Goal: Book appointment/travel/reservation

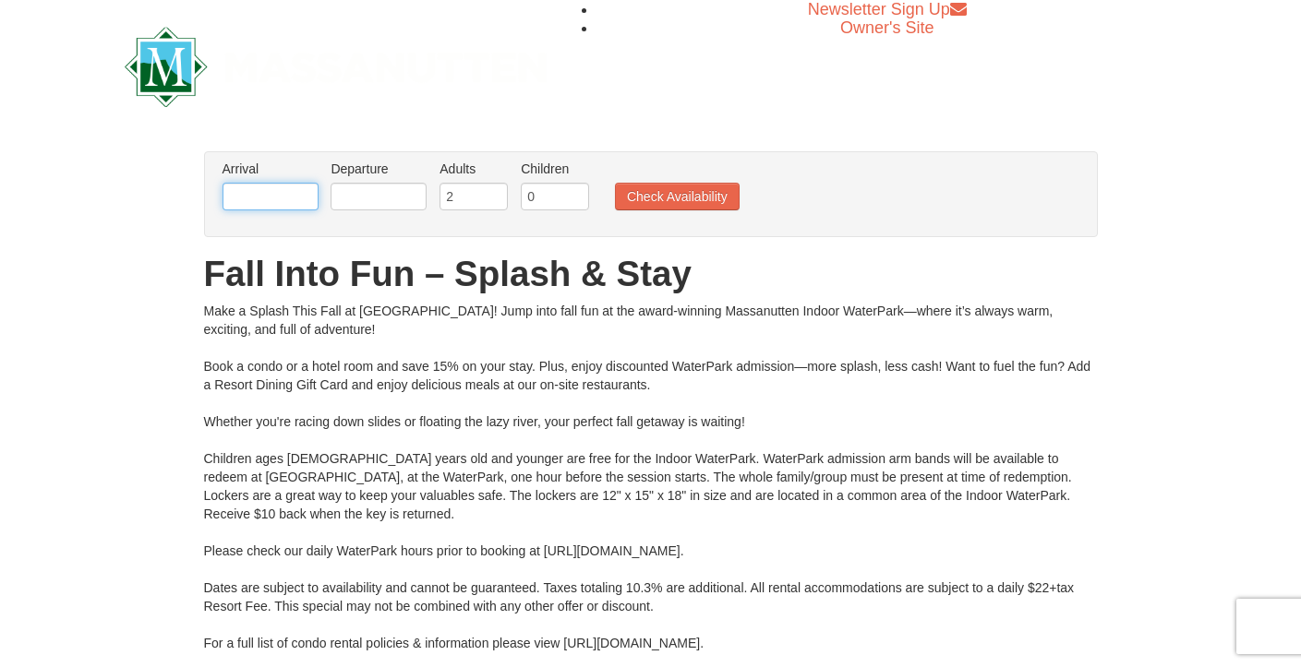
click at [258, 198] on input "text" at bounding box center [270, 197] width 96 height 28
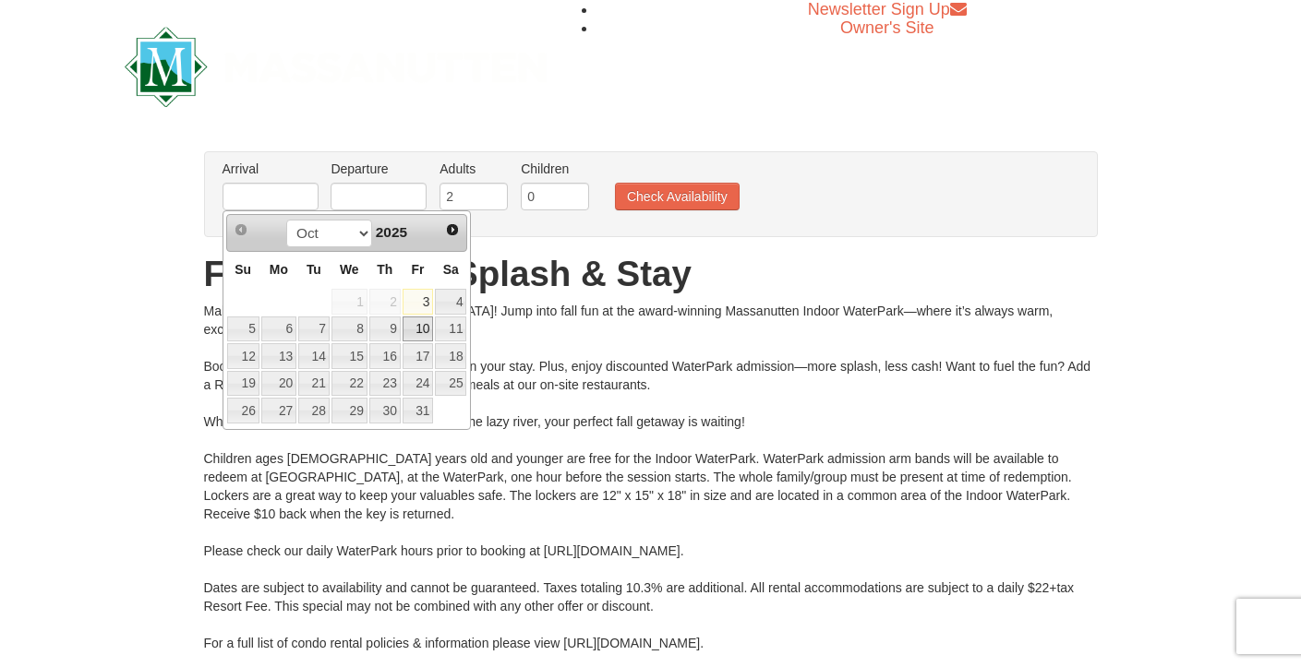
click at [411, 321] on link "10" at bounding box center [417, 330] width 31 height 26
type input "[DATE]"
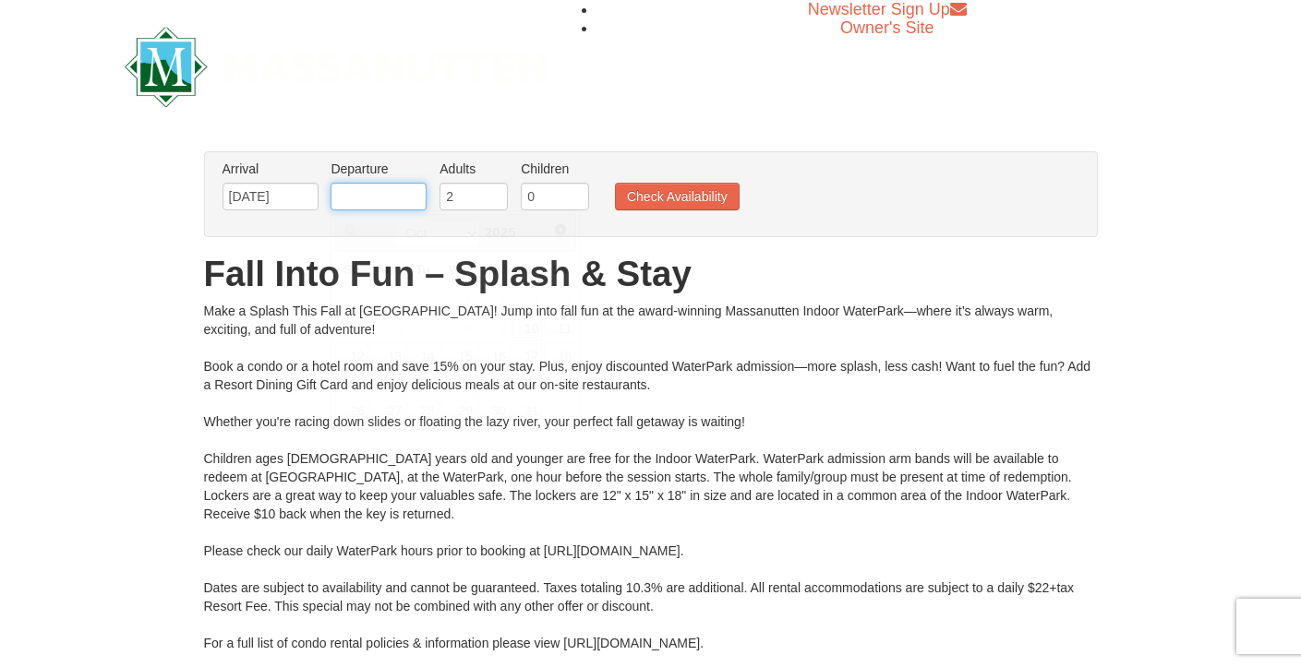
click at [338, 185] on input "text" at bounding box center [378, 197] width 96 height 28
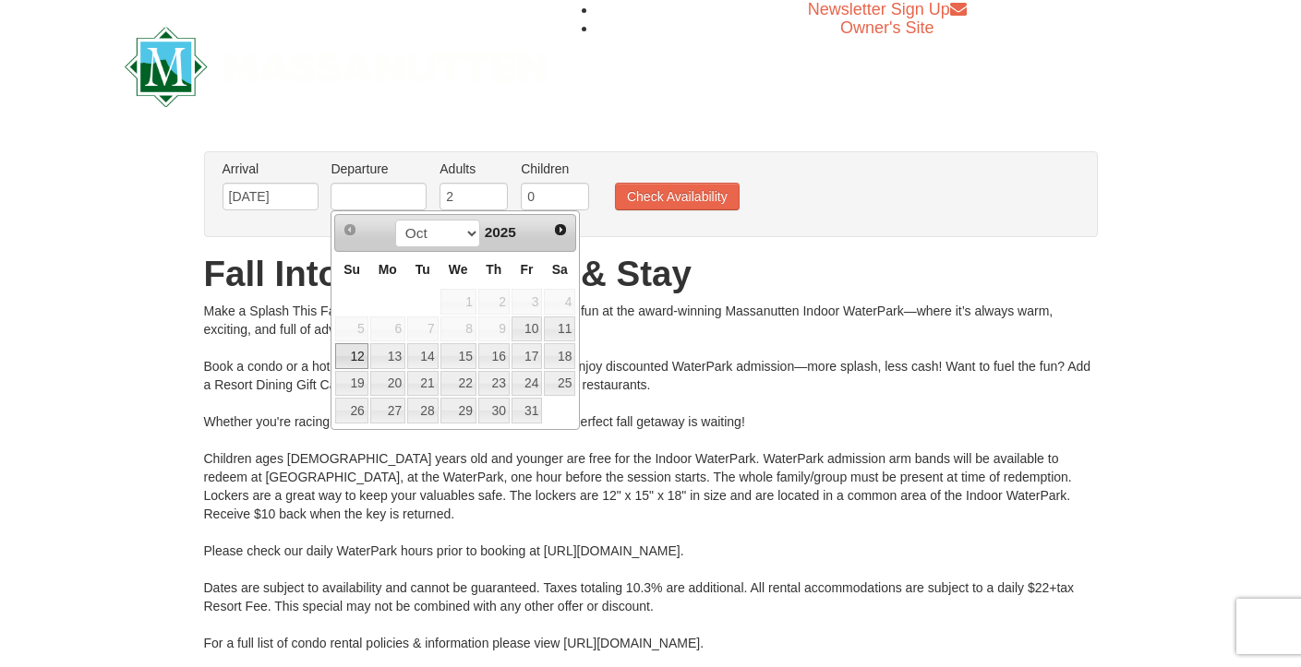
click at [364, 354] on link "12" at bounding box center [351, 356] width 32 height 26
type input "[DATE]"
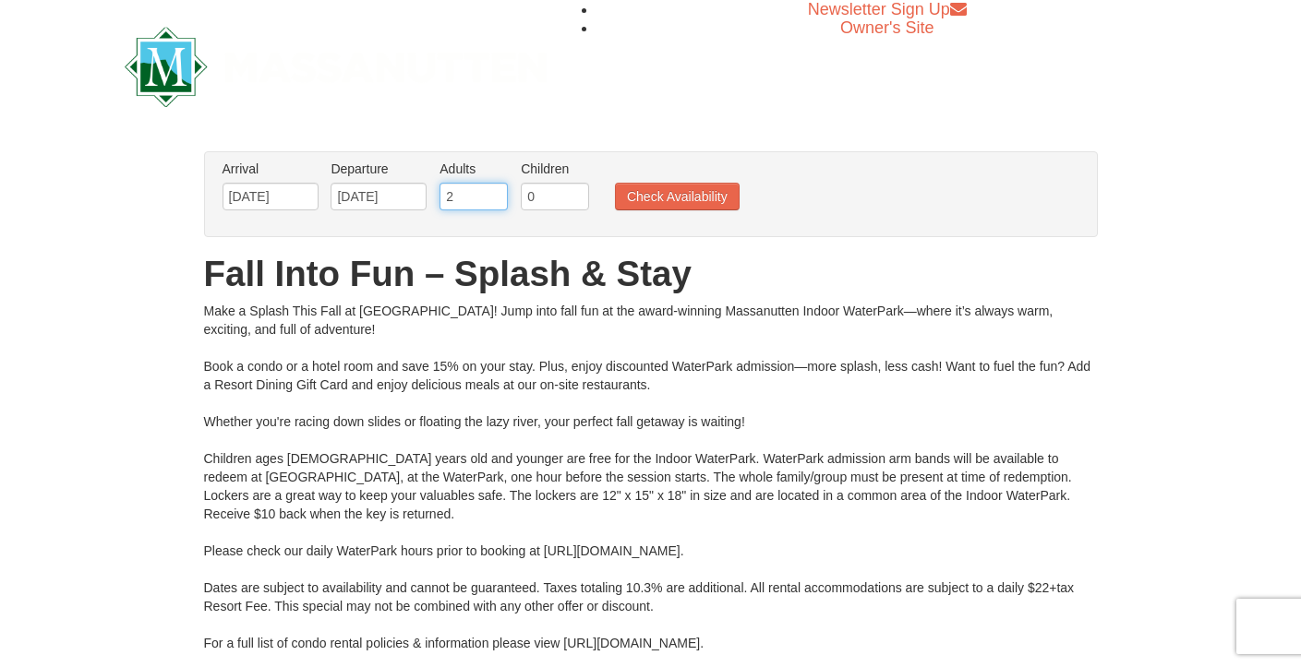
click at [473, 202] on input "2" at bounding box center [473, 197] width 68 height 28
type input "1"
click at [547, 186] on input "0" at bounding box center [555, 197] width 68 height 28
type input "1"
click at [655, 189] on button "Check Availability" at bounding box center [677, 197] width 125 height 28
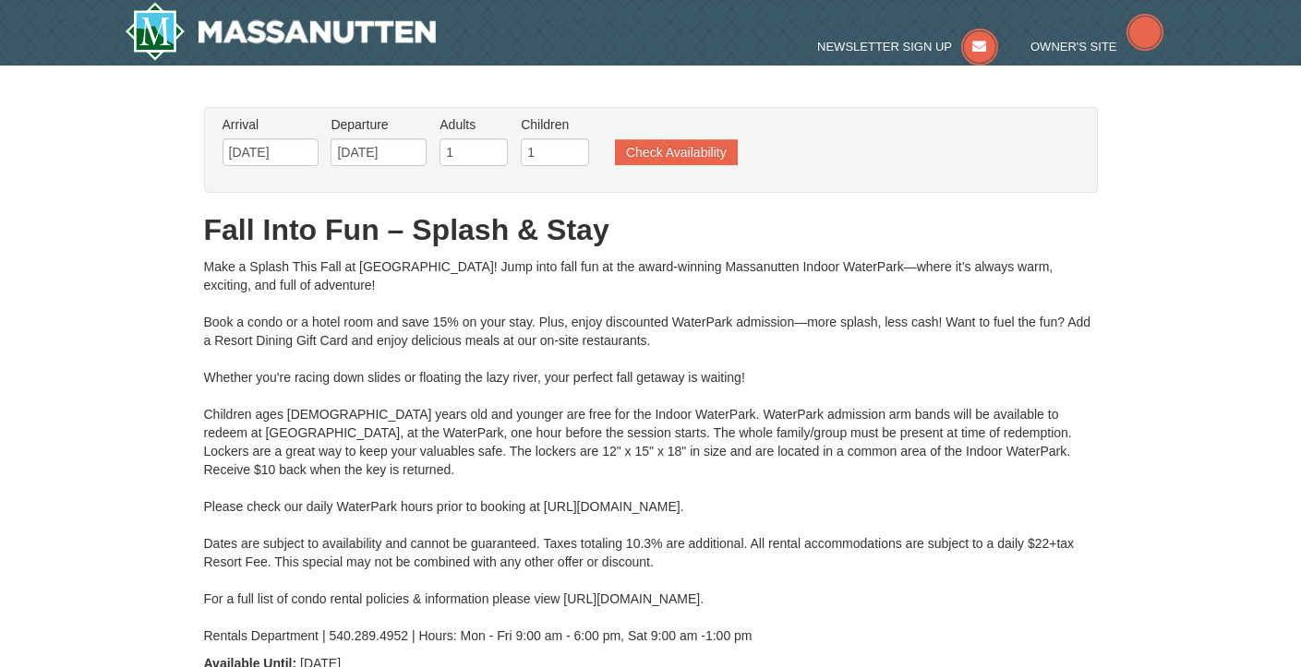
type input "[DATE]"
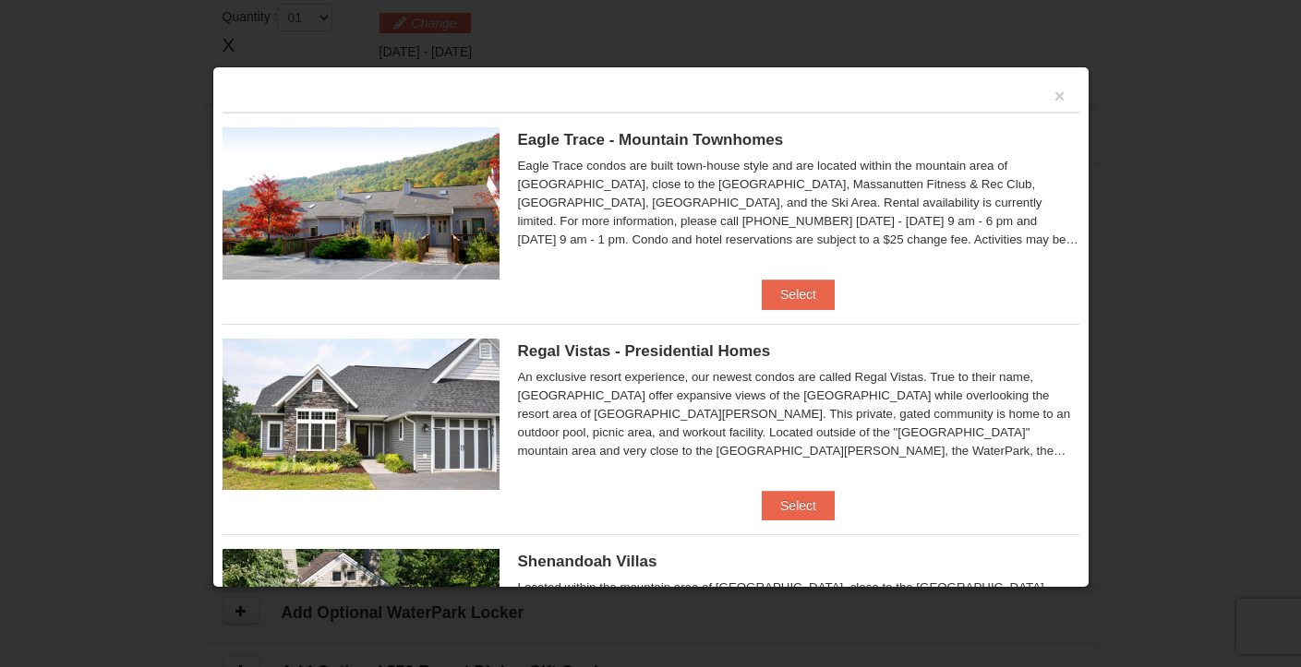
click at [183, 272] on div at bounding box center [650, 333] width 1301 height 667
click at [1054, 98] on button "×" at bounding box center [1059, 96] width 11 height 18
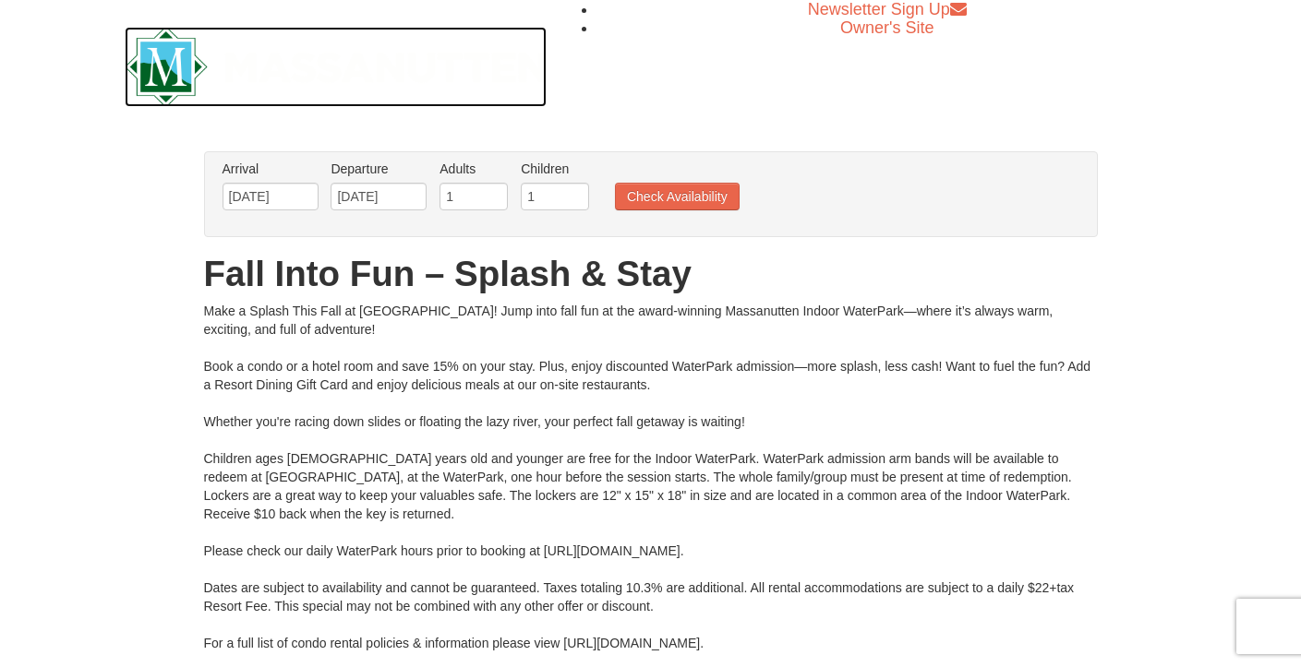
click at [176, 56] on img at bounding box center [336, 67] width 423 height 80
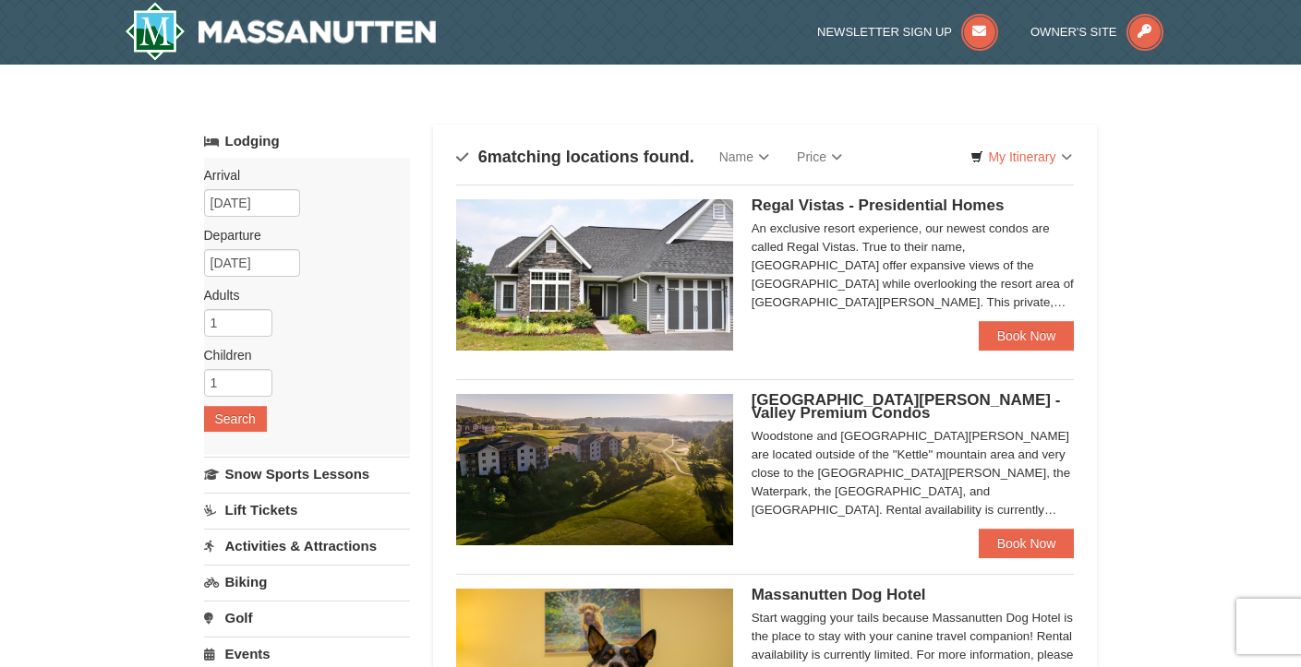
scroll to position [92, 0]
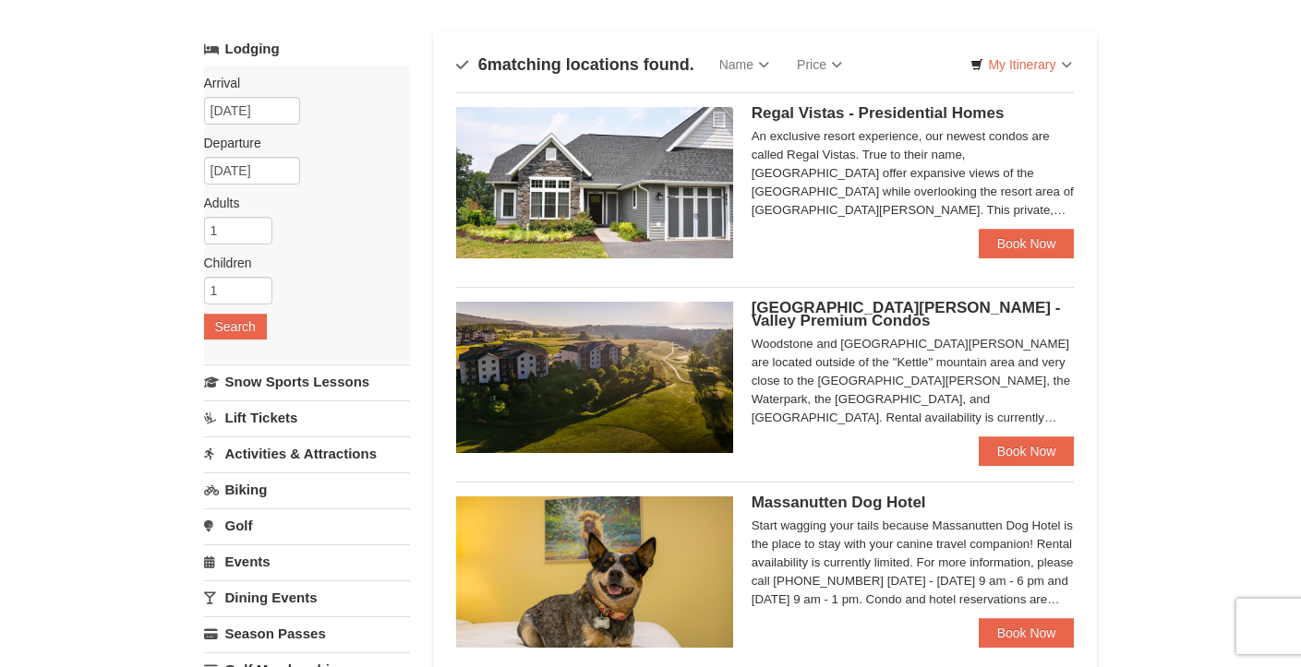
click at [282, 449] on link "Activities & Attractions" at bounding box center [307, 454] width 206 height 34
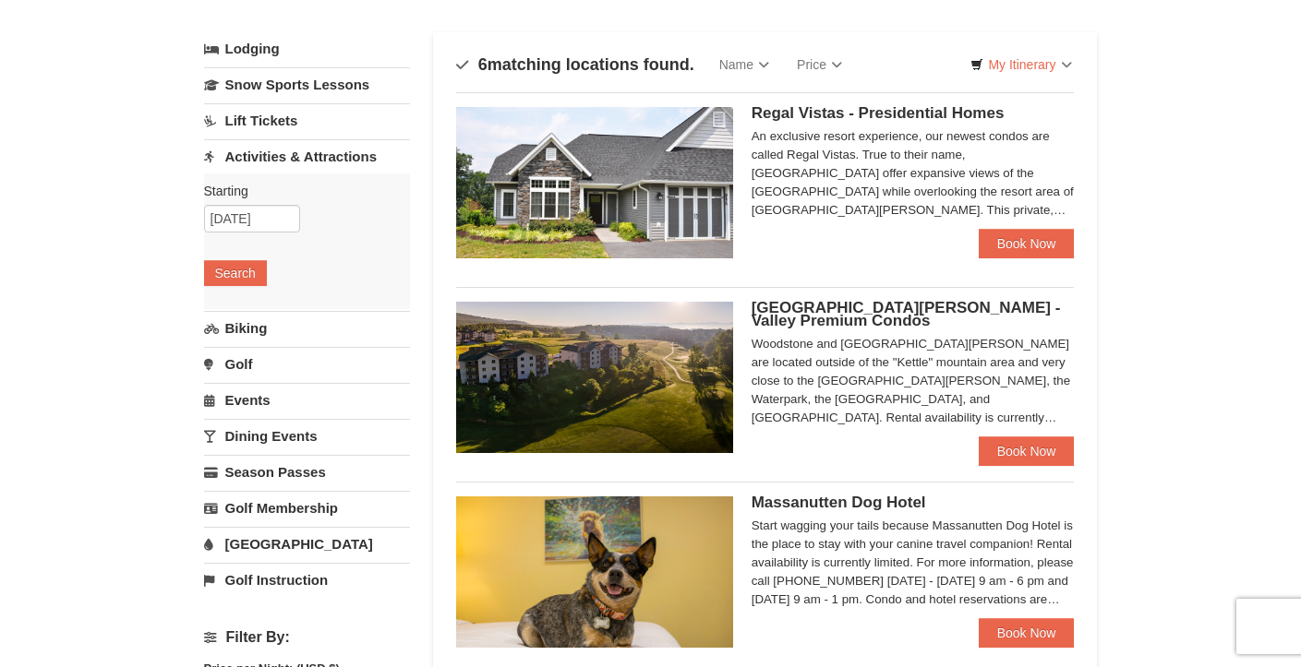
click at [254, 259] on div "Starting Please format dates MM/DD/YYYY Please format dates MM/DD/YYYY 10/10/20…" at bounding box center [307, 242] width 206 height 136
click at [253, 270] on button "Search" at bounding box center [235, 273] width 63 height 26
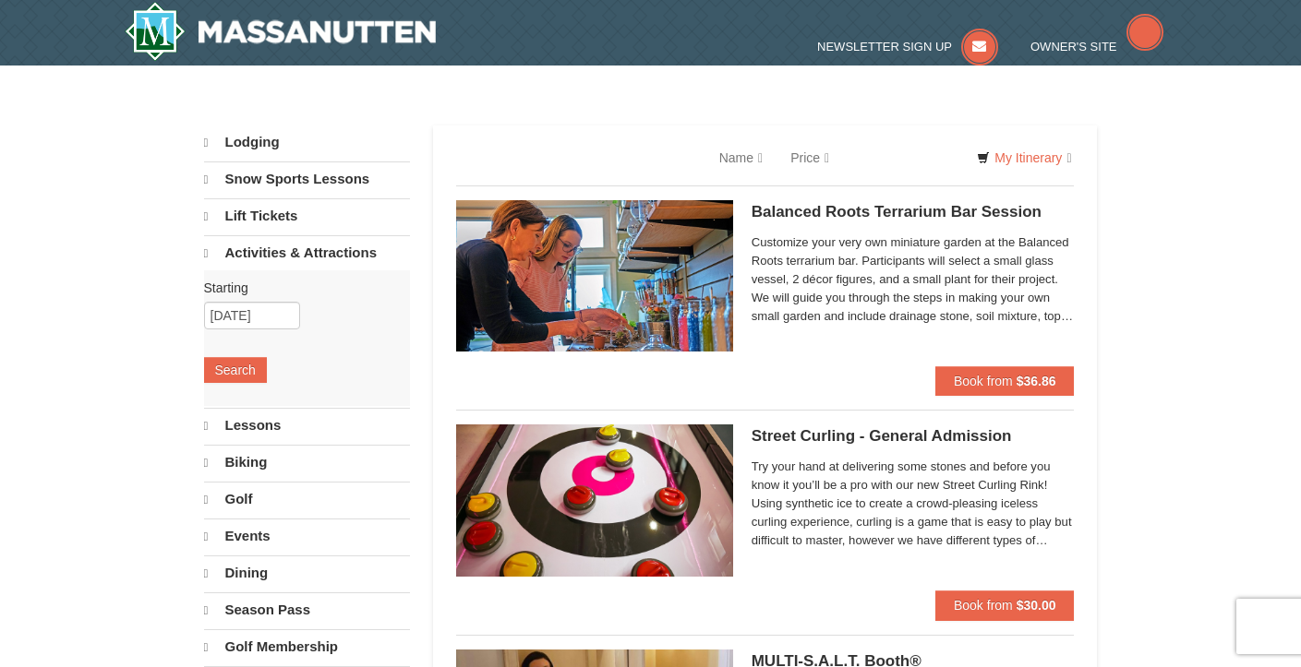
select select "10"
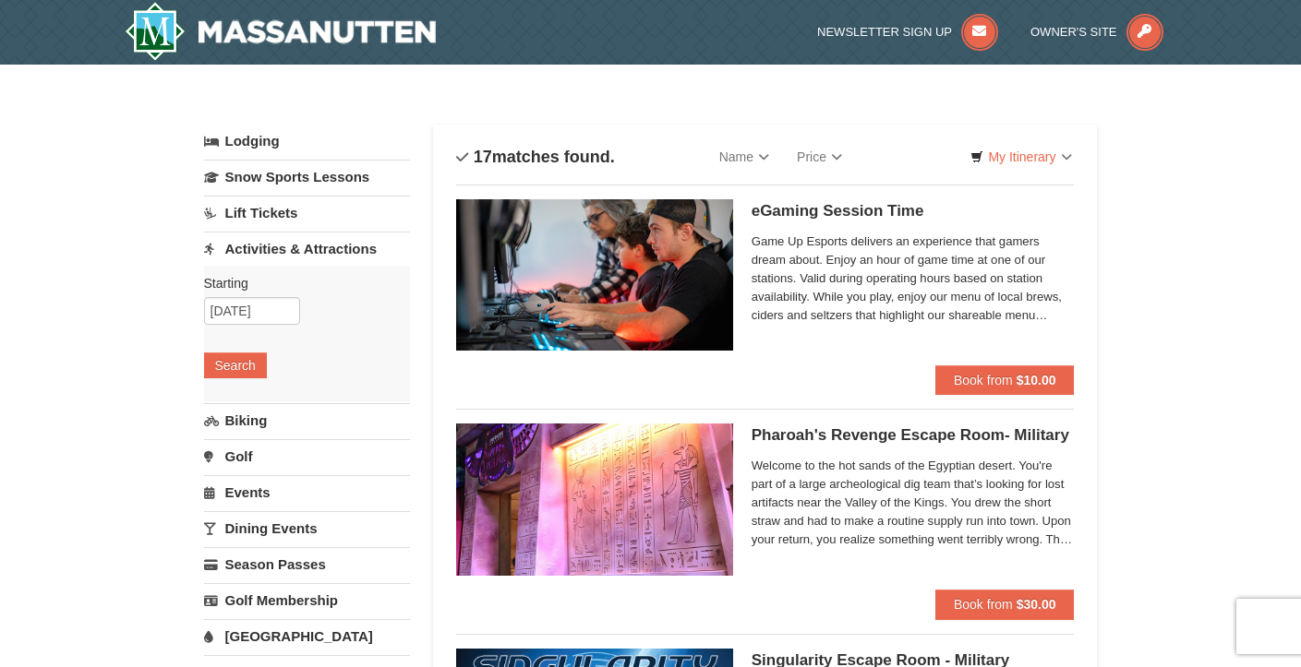
drag, startPoint x: 0, startPoint y: 0, endPoint x: 1187, endPoint y: 283, distance: 1220.5
click at [274, 151] on link "Lodging" at bounding box center [307, 141] width 206 height 33
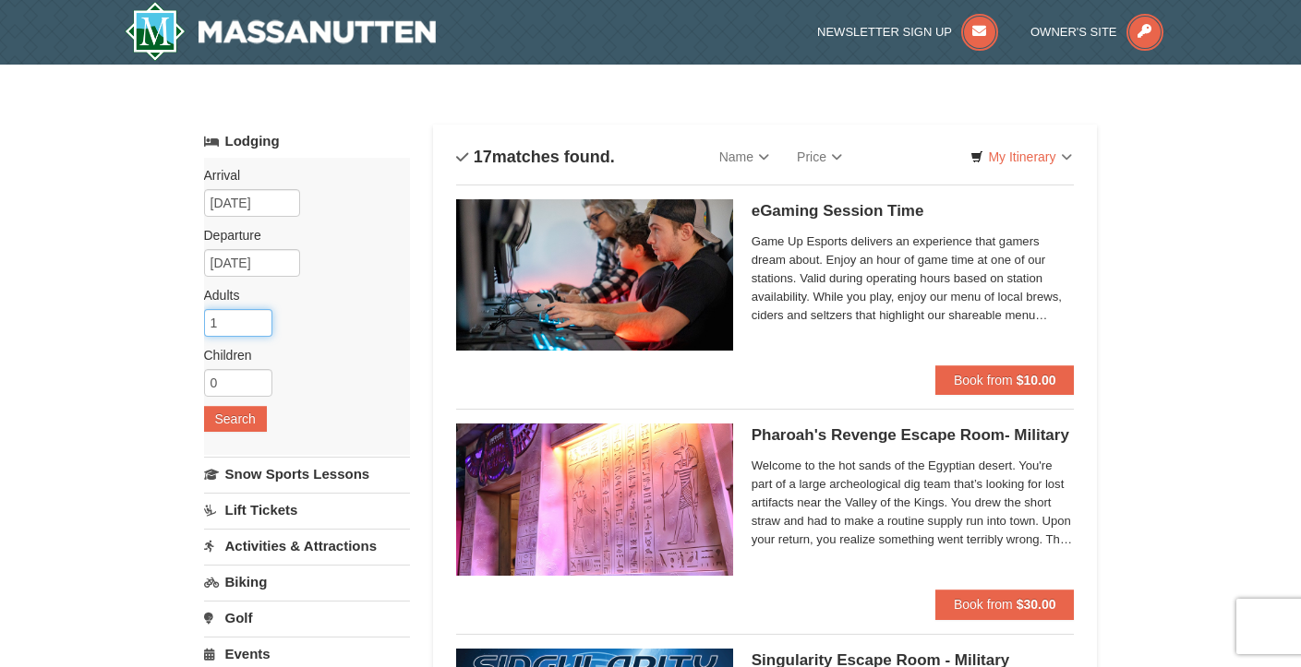
type input "1"
click at [258, 328] on input "1" at bounding box center [238, 323] width 68 height 28
type input "1"
click at [258, 375] on input "1" at bounding box center [238, 383] width 68 height 28
click at [248, 414] on button "Search" at bounding box center [235, 419] width 63 height 26
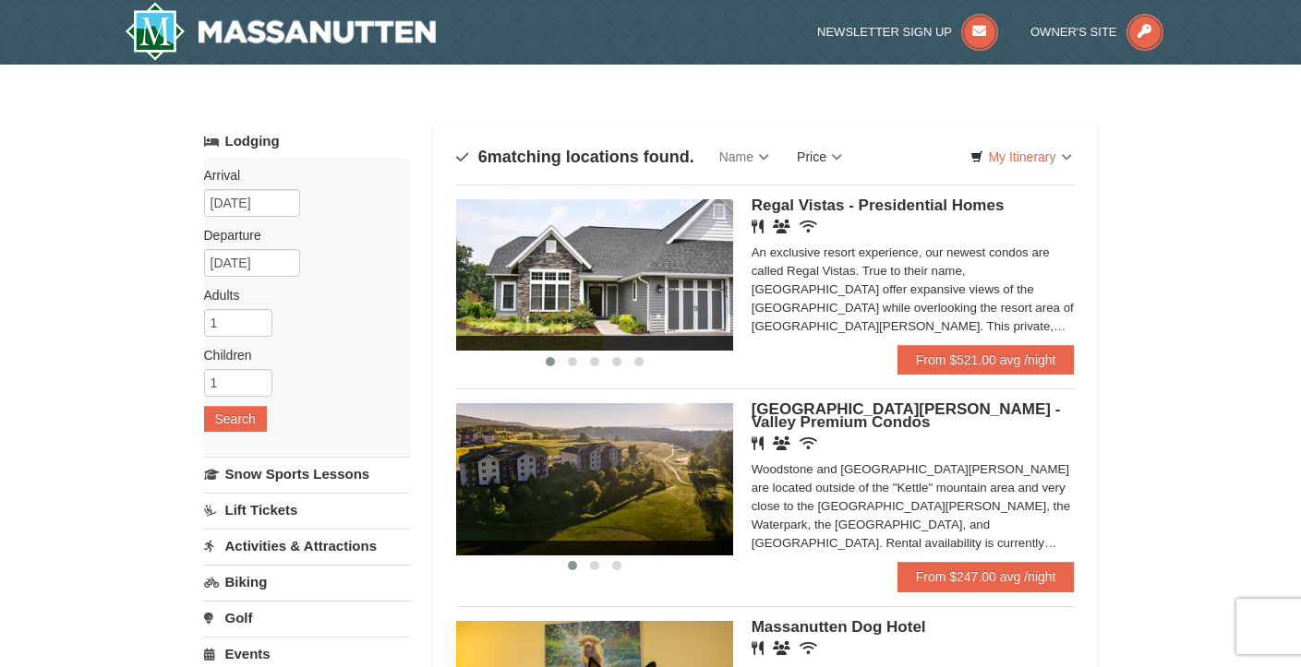
click at [837, 155] on link "Price" at bounding box center [819, 156] width 73 height 37
click at [840, 196] on link "Price (Low to High)" at bounding box center [858, 195] width 148 height 24
